Goal: Check status: Check status

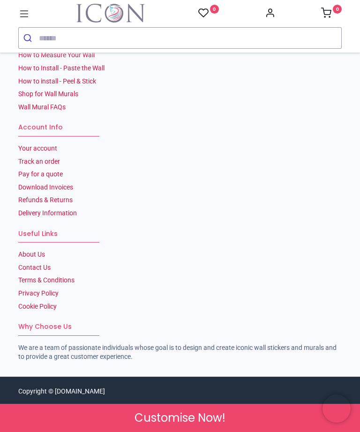
scroll to position [2092, 0]
click at [37, 165] on link "Track an order" at bounding box center [39, 162] width 42 height 8
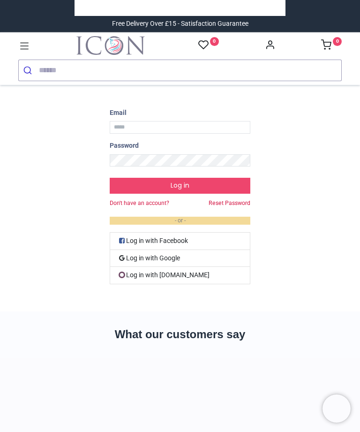
click at [219, 200] on link "Reset Password" at bounding box center [230, 203] width 42 height 8
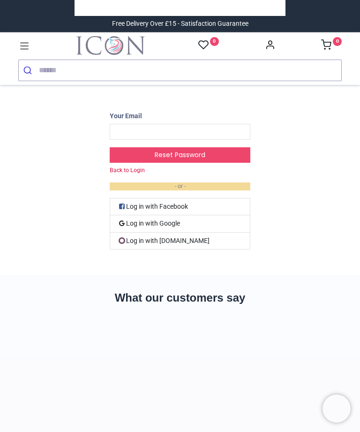
click at [149, 221] on link "Log in with Google" at bounding box center [180, 223] width 141 height 17
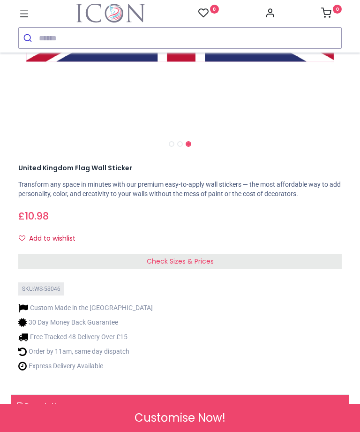
scroll to position [267, 0]
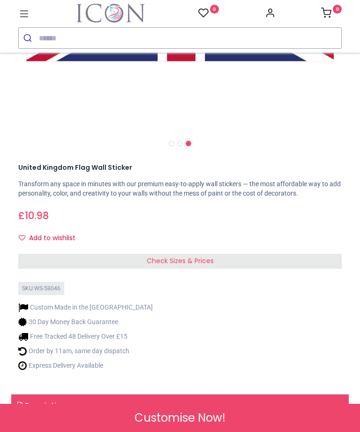
click at [35, 352] on li "Order by 11am, same day dispatch" at bounding box center [85, 351] width 135 height 10
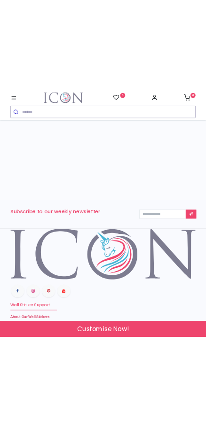
scroll to position [1522, 0]
